Goal: Ask a question: Seek information or help from site administrators or community

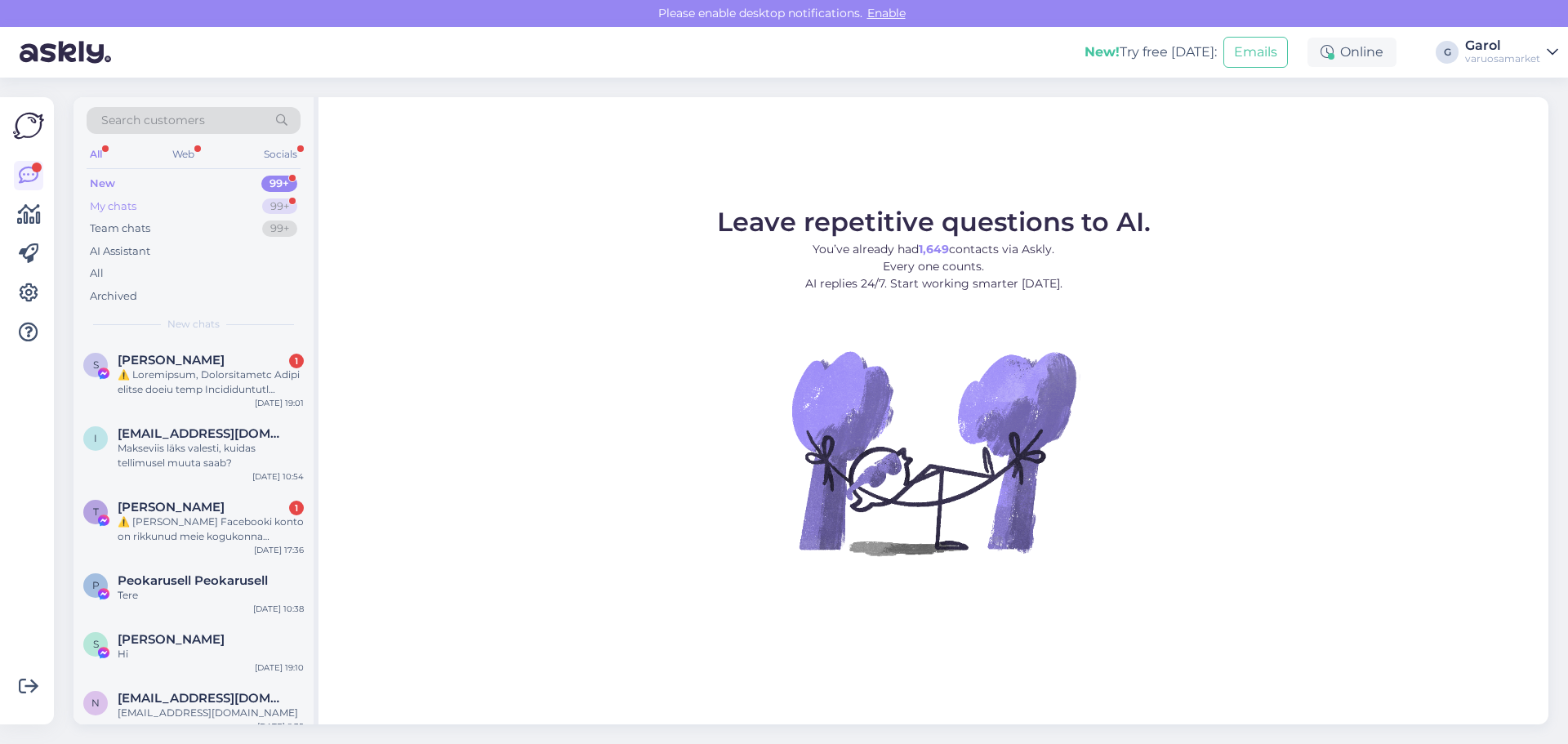
click at [222, 207] on div "My chats 99+" at bounding box center [194, 205] width 214 height 22
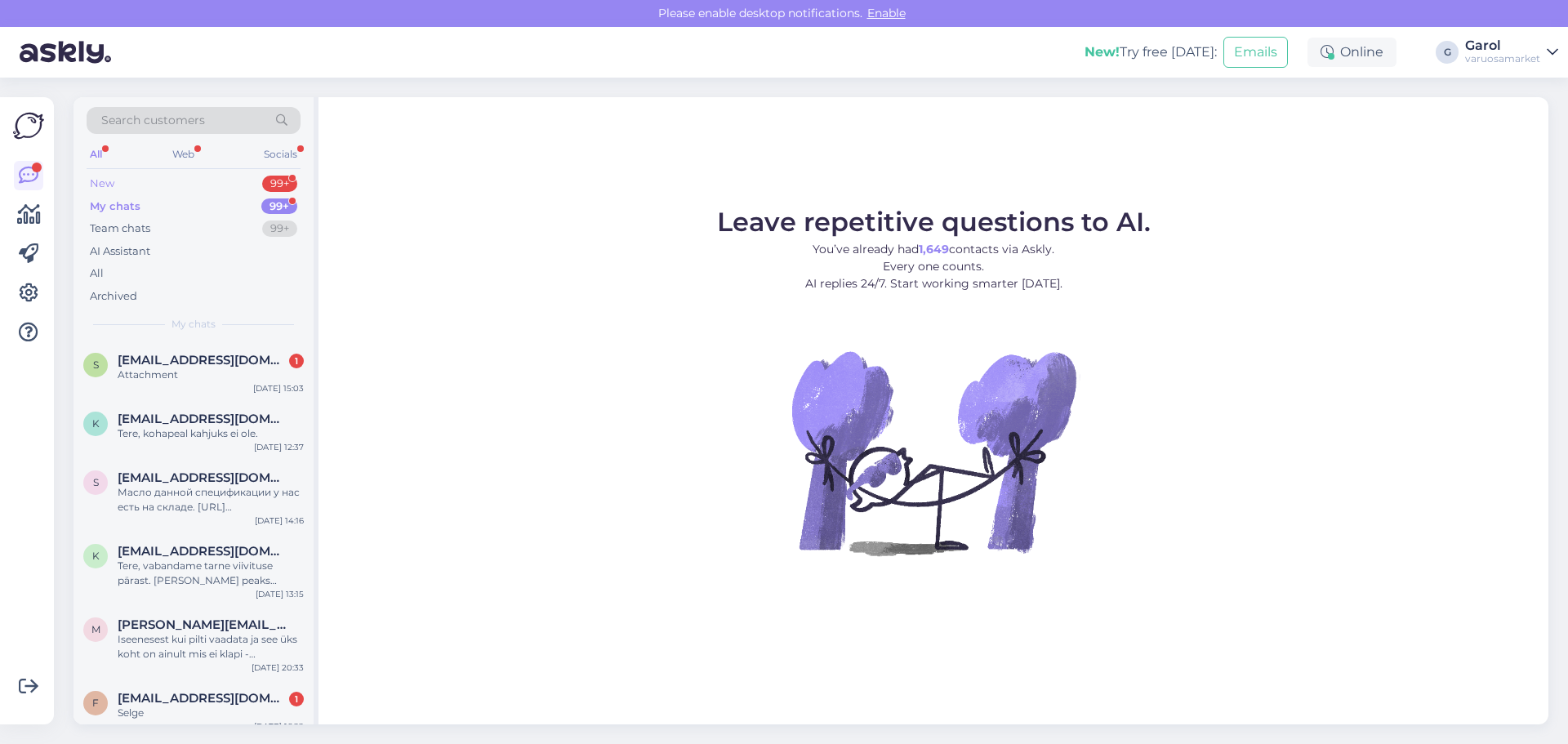
click at [208, 187] on div "New 99+" at bounding box center [194, 183] width 214 height 22
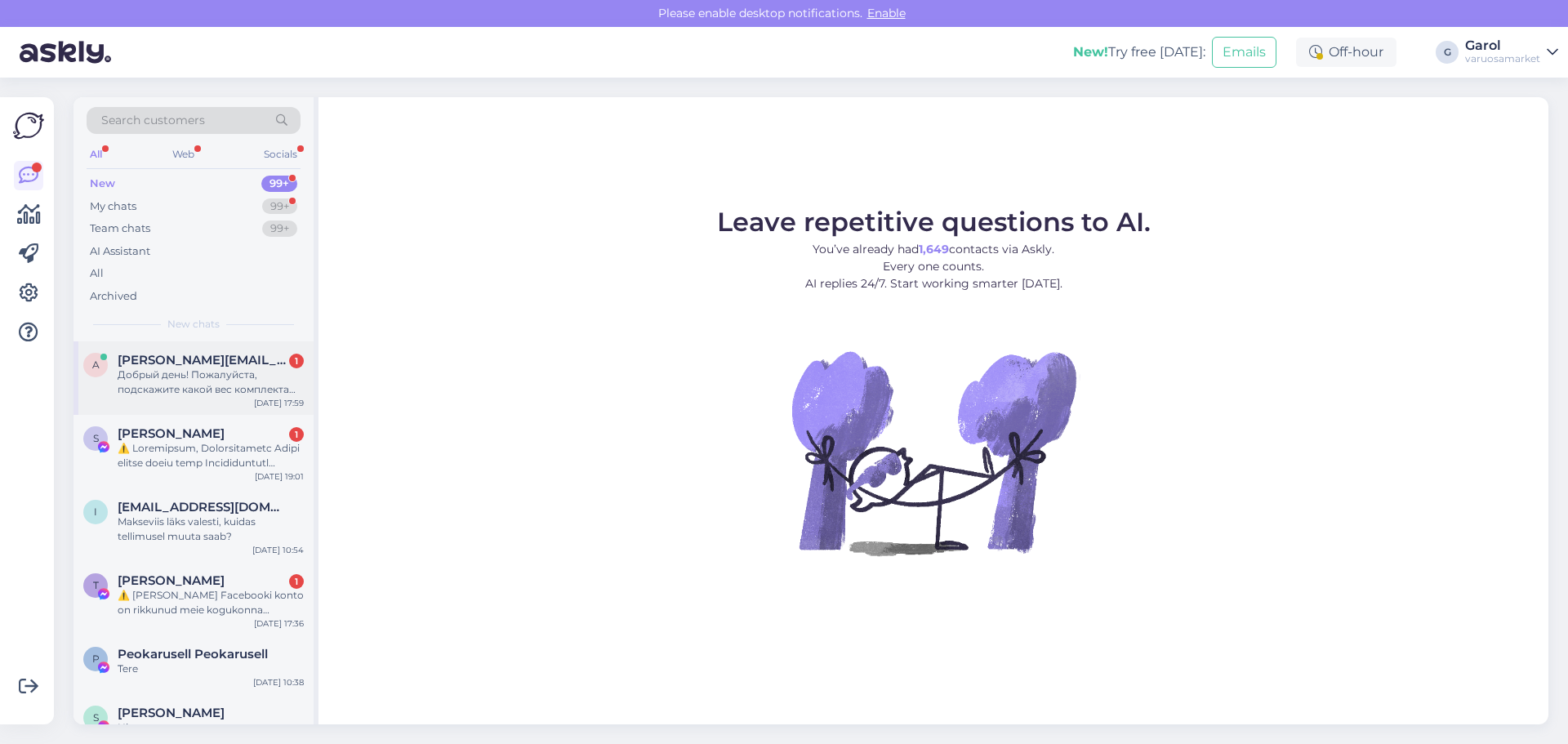
click at [190, 367] on span "[PERSON_NAME][EMAIL_ADDRESS][DOMAIN_NAME]" at bounding box center [203, 359] width 169 height 15
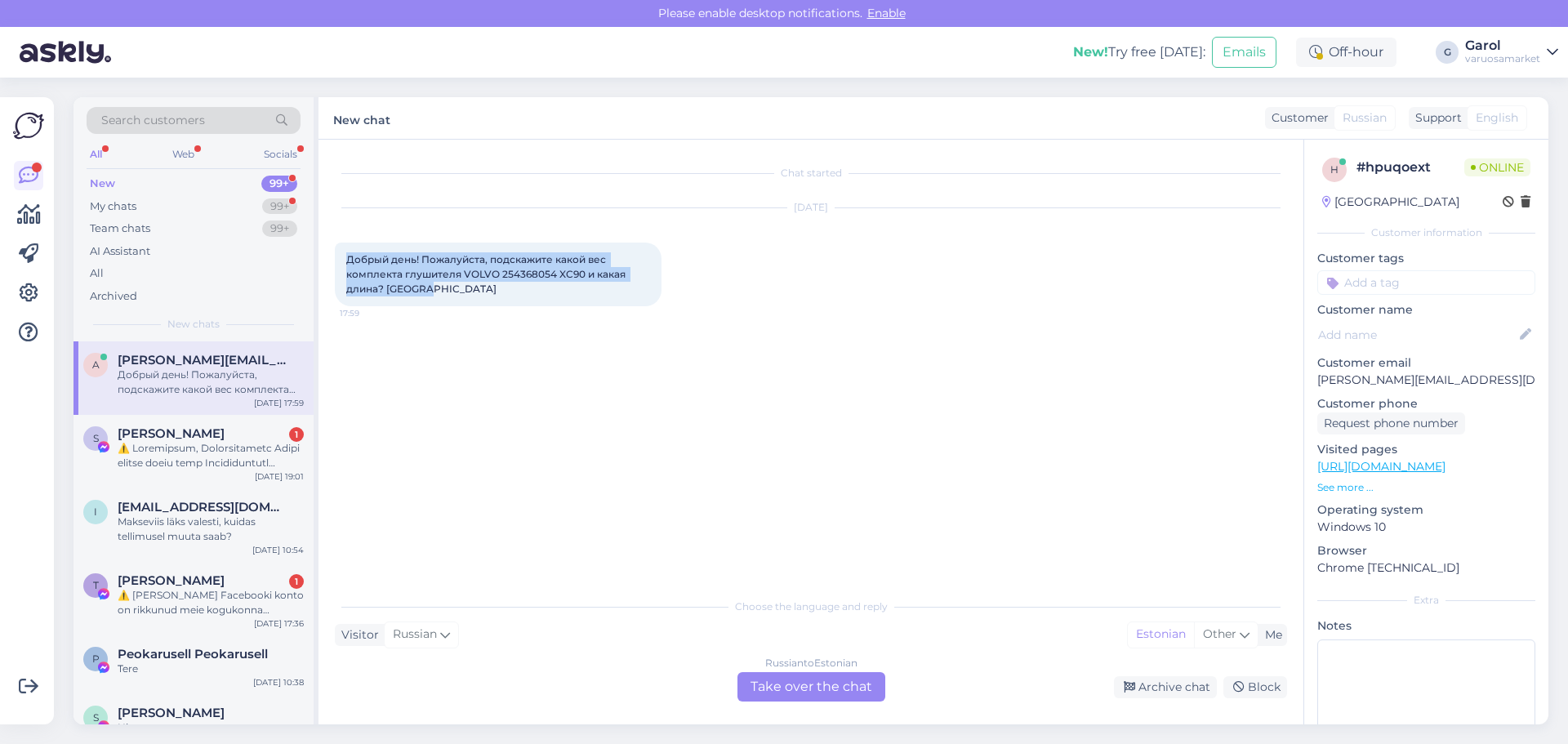
drag, startPoint x: 349, startPoint y: 260, endPoint x: 433, endPoint y: 288, distance: 88.5
click at [432, 291] on div "Добрый день! Пожалуйста, подскажите какой вес комплекта глушителя VOLVO 2543680…" at bounding box center [498, 274] width 326 height 63
copy span "Добрый день! Пожалуйста, подскажите какой вес комплекта глушителя VOLVO 2543680…"
click at [517, 270] on span "Добрый день! Пожалуйста, подскажите какой вес комплекта глушителя VOLVO 2543680…" at bounding box center [487, 274] width 281 height 42
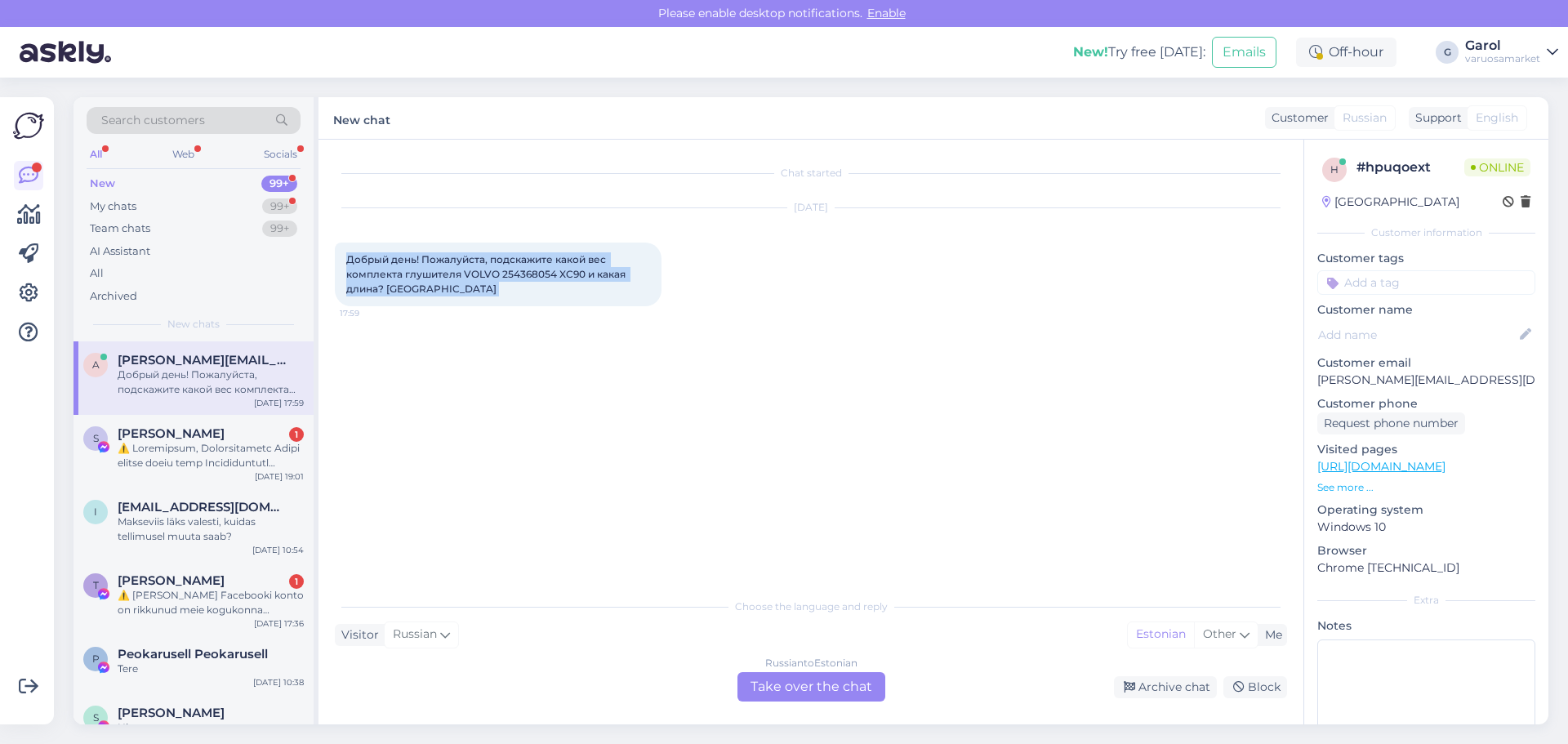
click at [517, 270] on span "Добрый день! Пожалуйста, подскажите какой вес комплекта глушителя VOLVO 2543680…" at bounding box center [487, 274] width 281 height 42
click at [512, 273] on span "Добрый день! Пожалуйста, подскажите какой вес комплекта глушителя VOLVO 2543680…" at bounding box center [487, 274] width 281 height 42
drag, startPoint x: 503, startPoint y: 276, endPoint x: 553, endPoint y: 275, distance: 50.0
click at [553, 275] on span "Добрый день! Пожалуйста, подскажите какой вес комплекта глушителя VOLVO 2543680…" at bounding box center [487, 274] width 281 height 42
copy span "254368054"
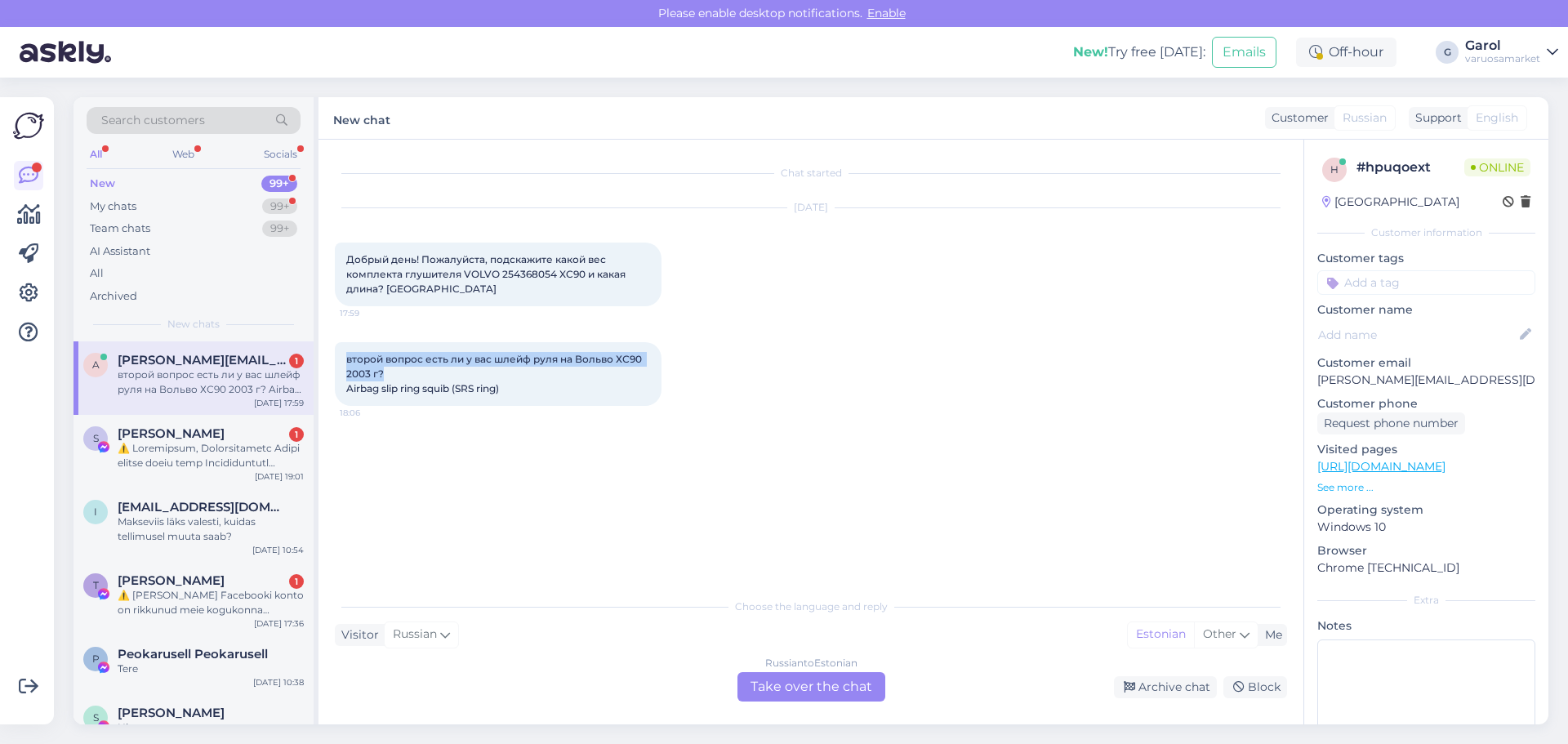
drag, startPoint x: 347, startPoint y: 356, endPoint x: 394, endPoint y: 374, distance: 50.3
click at [394, 374] on div "второй вопрос есть ли у вас шлейф руля на Вольво ХС90 2003 г? Airbag slip ring …" at bounding box center [498, 373] width 326 height 63
copy span "второй вопрос есть ли у вас шлейф руля на Вольво ХС90 2003 г?"
